Goal: Find specific page/section: Find specific page/section

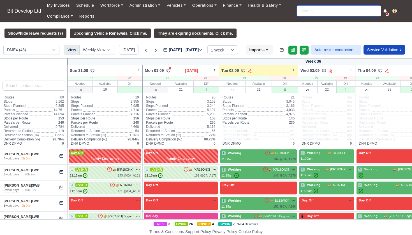
click at [317, 11] on input "search" at bounding box center [339, 11] width 84 height 11
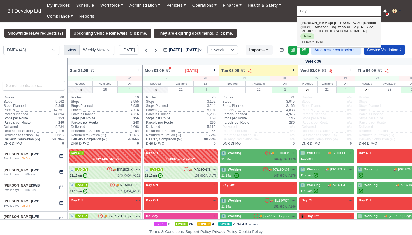
drag, startPoint x: 317, startPoint y: 11, endPoint x: 323, endPoint y: 31, distance: 20.7
click at [323, 31] on link "Nayar a Silvestre Enfield (DIG1) - Amazon Logistics ULEZ (EN3 7PZ) VF3YDBPFCNG0…" at bounding box center [339, 31] width 84 height 27
type input "[PERSON_NAME]"
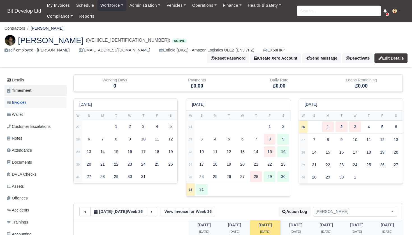
click at [26, 99] on span "Invoices" at bounding box center [17, 102] width 20 height 6
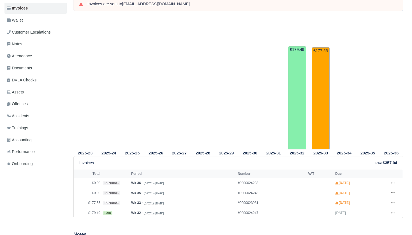
scroll to position [124, 0]
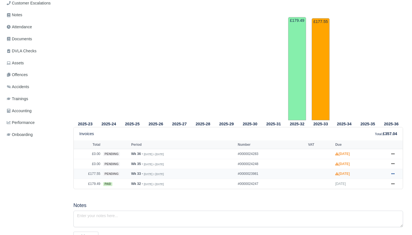
click at [394, 173] on icon at bounding box center [392, 173] width 3 height 3
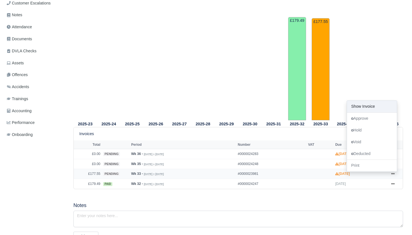
click at [371, 107] on link "Show Invoice" at bounding box center [372, 107] width 50 height 12
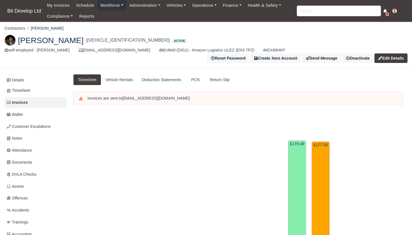
scroll to position [124, 0]
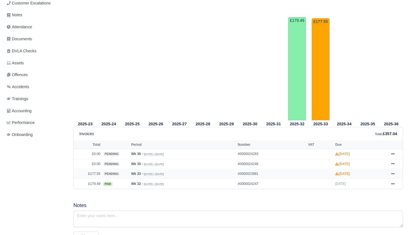
click at [395, 174] on icon at bounding box center [392, 173] width 3 height 3
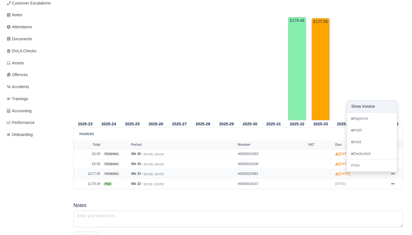
click at [378, 108] on link "Show Invoice" at bounding box center [372, 107] width 50 height 12
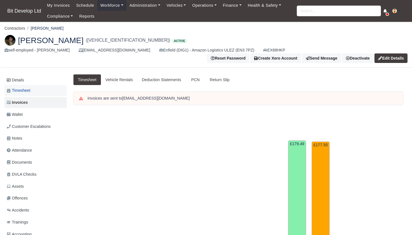
click at [21, 87] on span "Timesheet" at bounding box center [19, 90] width 24 height 6
